Goal: Task Accomplishment & Management: Use online tool/utility

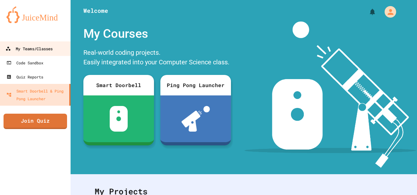
click at [42, 46] on div "My Teams/Classes" at bounding box center [28, 49] width 47 height 8
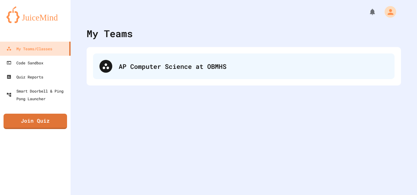
click at [188, 63] on div "AP Computer Science at OBMHS" at bounding box center [253, 67] width 269 height 10
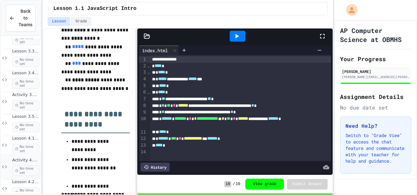
scroll to position [552, 0]
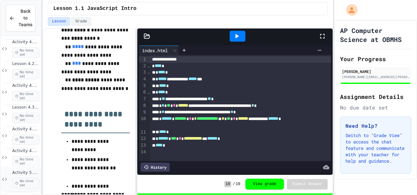
click at [34, 177] on div "Activity 5.1 Whack-a-Mole App: Introduction to Coding a Complete Create Perform…" at bounding box center [25, 179] width 27 height 18
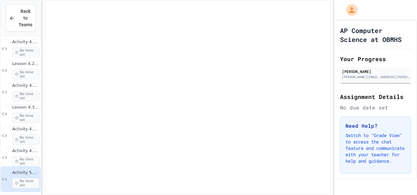
scroll to position [544, 0]
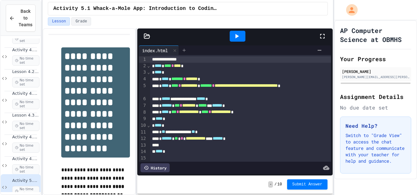
click at [185, 46] on div at bounding box center [184, 51] width 10 height 10
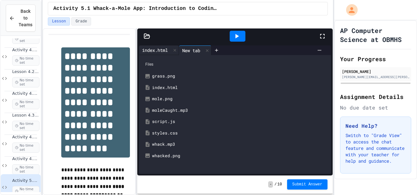
click at [167, 53] on div "index.html" at bounding box center [155, 50] width 32 height 7
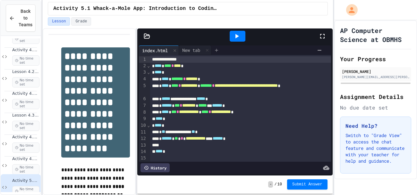
click at [216, 46] on div at bounding box center [216, 51] width 10 height 10
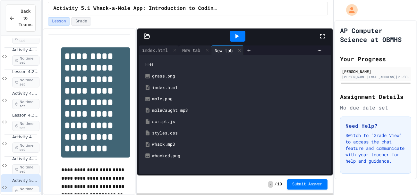
click at [167, 121] on div "script.js" at bounding box center [239, 122] width 175 height 6
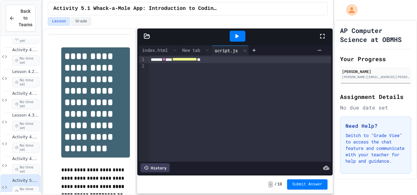
drag, startPoint x: 237, startPoint y: 61, endPoint x: 158, endPoint y: 63, distance: 78.6
click at [158, 63] on div "**********" at bounding box center [240, 59] width 182 height 7
click at [234, 48] on div "script.js" at bounding box center [225, 50] width 29 height 7
click at [226, 50] on div "script.js" at bounding box center [225, 50] width 29 height 7
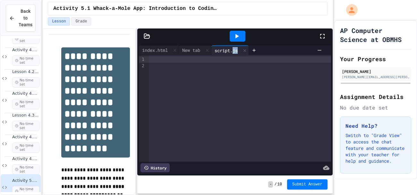
click at [226, 50] on div "script.js" at bounding box center [225, 50] width 29 height 7
click at [147, 35] on icon at bounding box center [146, 36] width 5 height 4
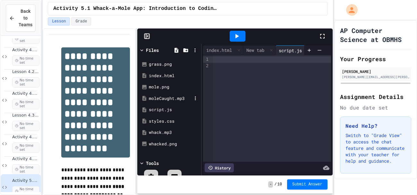
scroll to position [20, 0]
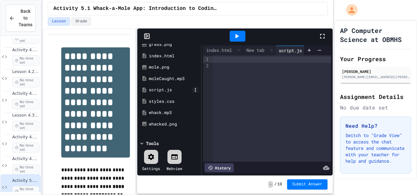
click at [193, 89] on icon at bounding box center [195, 90] width 6 height 6
click at [336, 193] on icon at bounding box center [340, 197] width 8 height 8
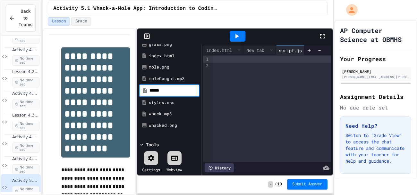
type input "******"
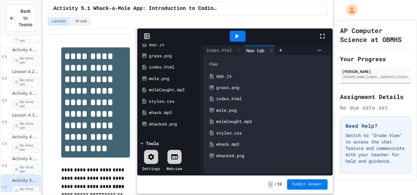
click at [238, 75] on div "app.js" at bounding box center [271, 76] width 111 height 6
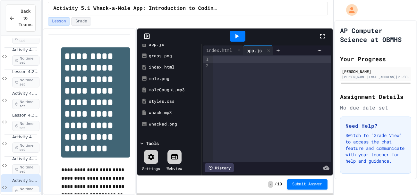
click at [225, 58] on div at bounding box center [272, 59] width 118 height 6
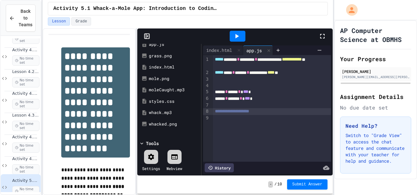
click at [249, 110] on span "**********" at bounding box center [232, 111] width 34 height 4
click at [299, 113] on div "**********" at bounding box center [272, 111] width 118 height 7
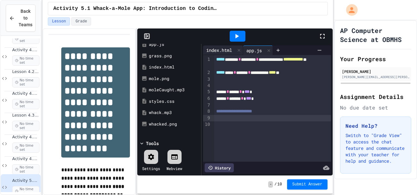
click at [216, 47] on div "index.html" at bounding box center [219, 50] width 32 height 7
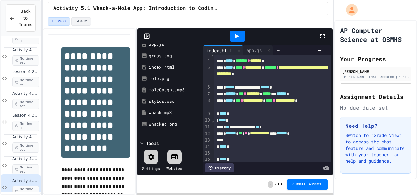
scroll to position [20, 0]
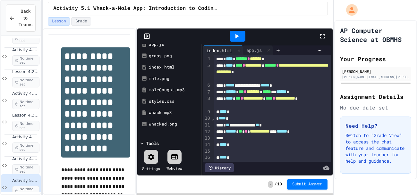
click at [279, 117] on div "* **** *" at bounding box center [272, 118] width 116 height 7
click at [257, 52] on div "app.js" at bounding box center [254, 50] width 22 height 7
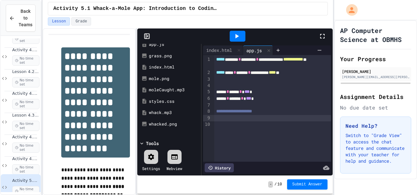
click at [238, 119] on div at bounding box center [272, 118] width 116 height 6
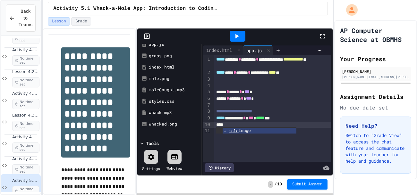
click at [234, 134] on div at bounding box center [272, 131] width 116 height 6
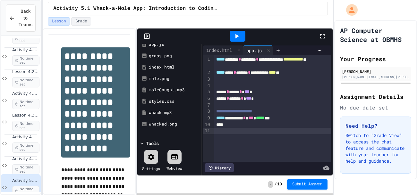
click at [235, 129] on div at bounding box center [272, 131] width 116 height 6
click at [237, 125] on div "****" at bounding box center [272, 125] width 116 height 6
